Goal: Find specific page/section: Find specific page/section

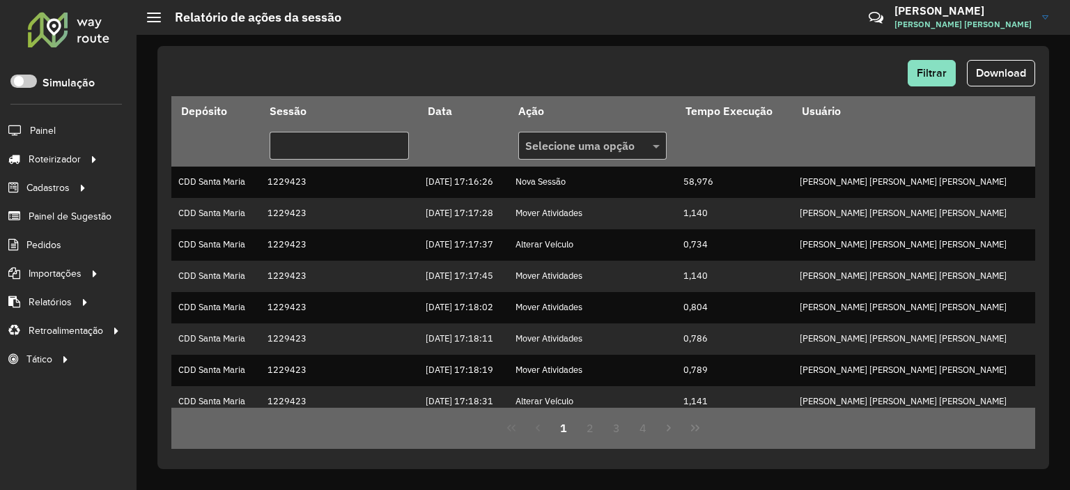
scroll to position [279, 0]
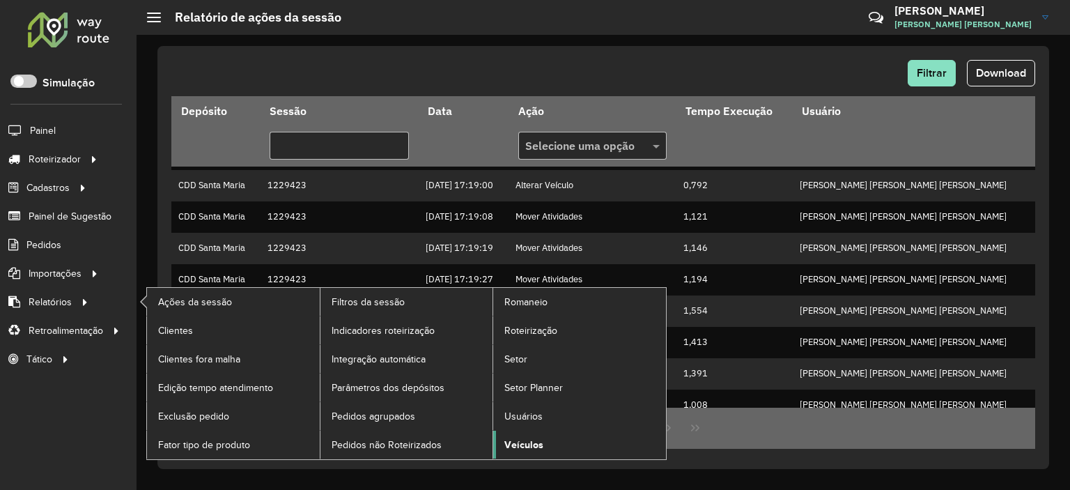
click at [529, 438] on span "Veículos" at bounding box center [523, 445] width 39 height 15
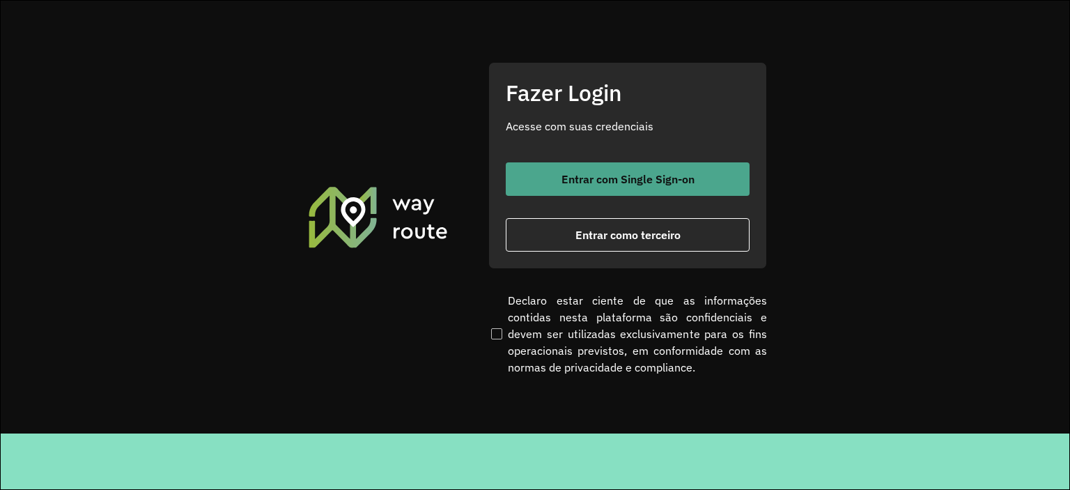
click at [562, 189] on button "Entrar com Single Sign-on" at bounding box center [628, 178] width 244 height 33
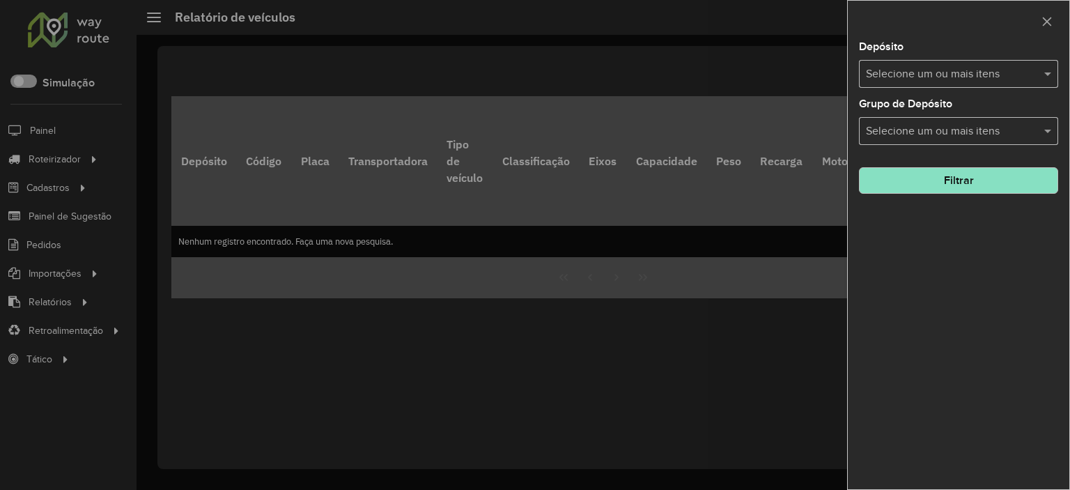
click at [964, 76] on input "text" at bounding box center [951, 74] width 178 height 17
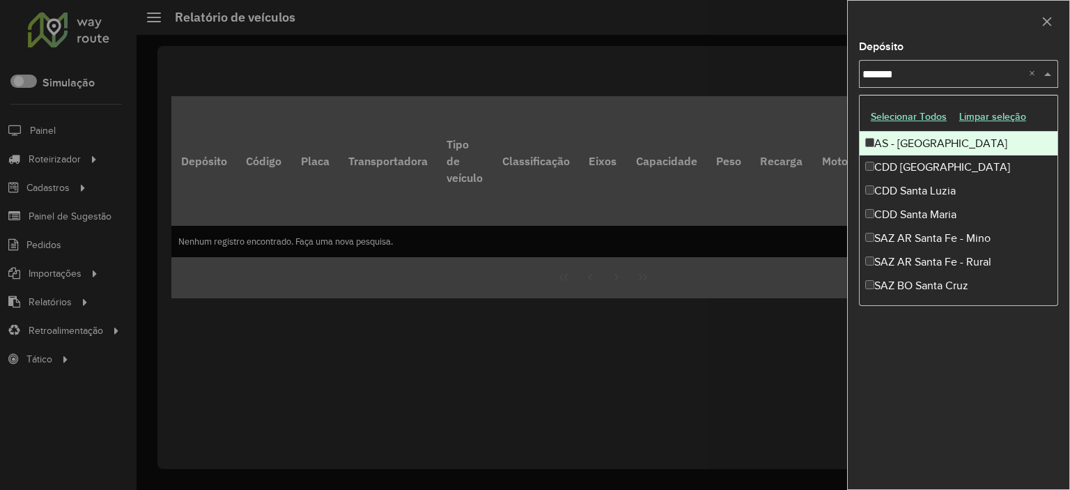
type input "********"
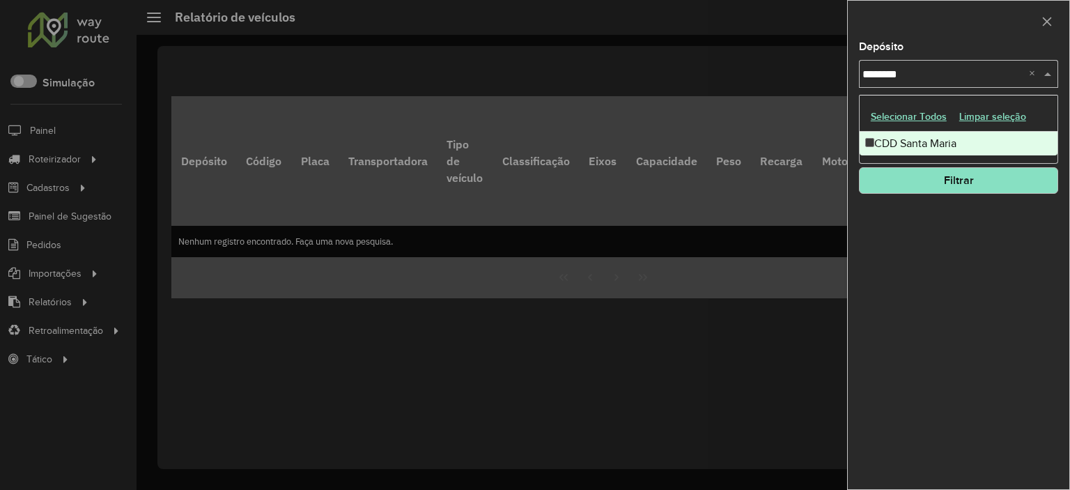
click at [943, 141] on div "CDD Santa Maria" at bounding box center [959, 144] width 198 height 24
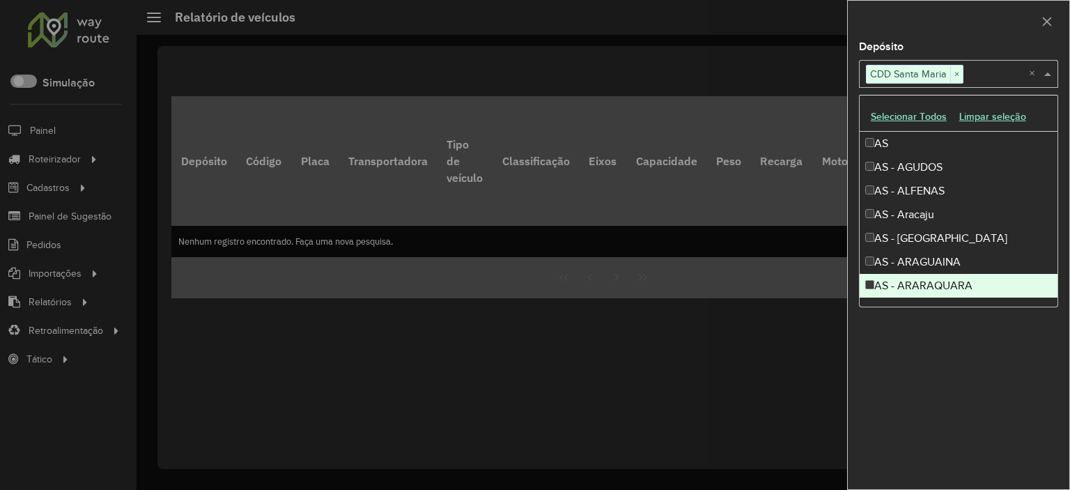
click at [958, 359] on div "Depósito Selecione um ou mais itens CDD Santa Maria × × Grupo de Depósito Selec…" at bounding box center [959, 265] width 222 height 447
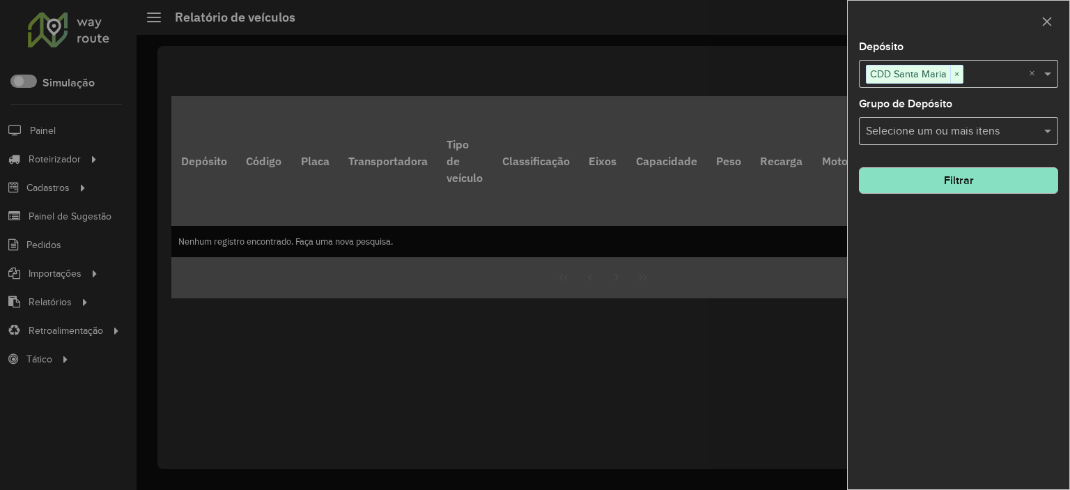
click at [949, 195] on div "Depósito Selecione um ou mais itens CDD Santa Maria × × Grupo de Depósito Selec…" at bounding box center [959, 265] width 222 height 447
click at [949, 192] on button "Filtrar" at bounding box center [958, 180] width 199 height 26
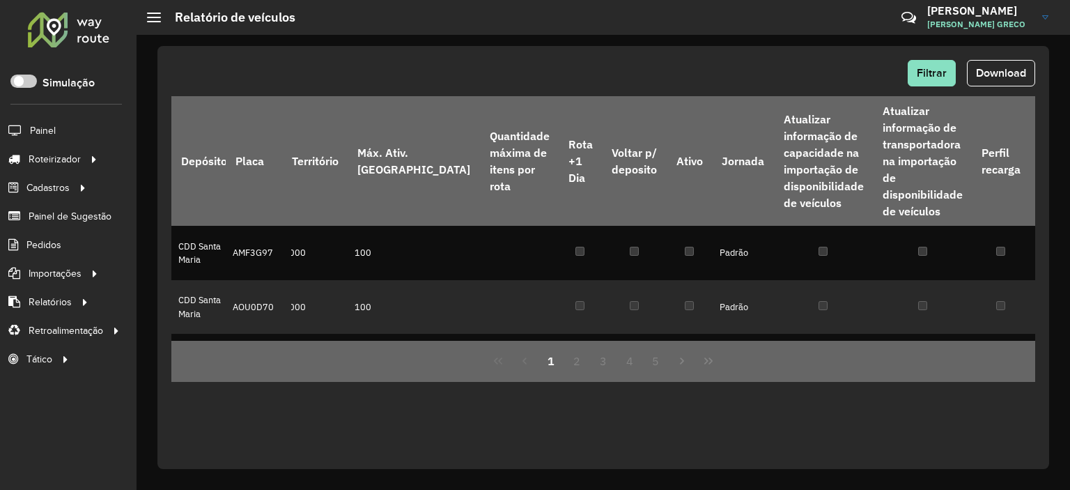
scroll to position [0, 826]
